Goal: Navigation & Orientation: Find specific page/section

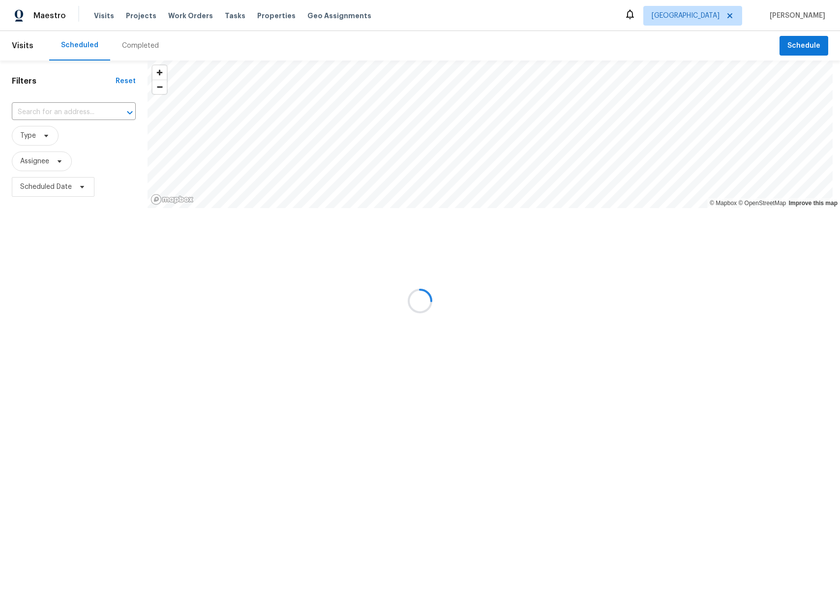
click at [223, 17] on div at bounding box center [420, 301] width 840 height 602
click at [229, 16] on div at bounding box center [420, 301] width 840 height 602
click at [228, 21] on div at bounding box center [420, 301] width 840 height 602
click at [220, 16] on div at bounding box center [420, 301] width 840 height 602
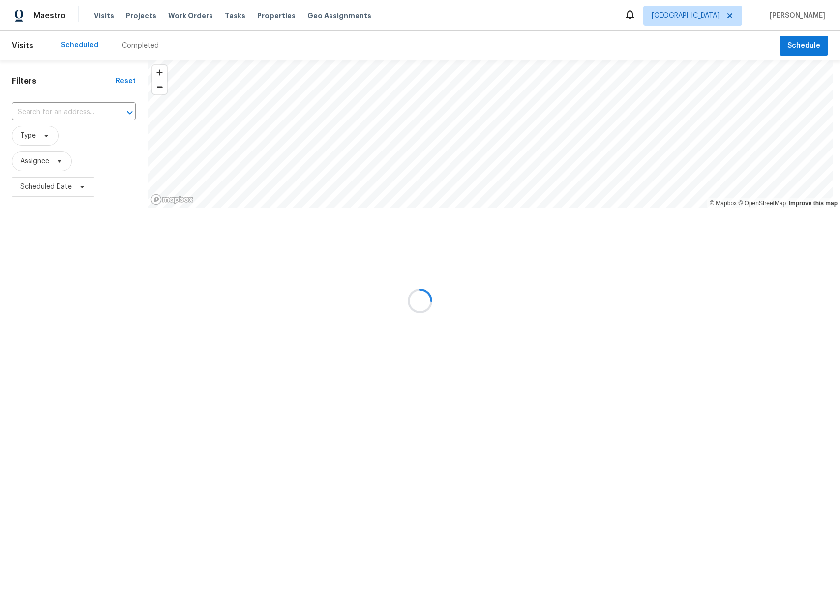
click at [220, 16] on div at bounding box center [420, 301] width 840 height 602
